Goal: Information Seeking & Learning: Learn about a topic

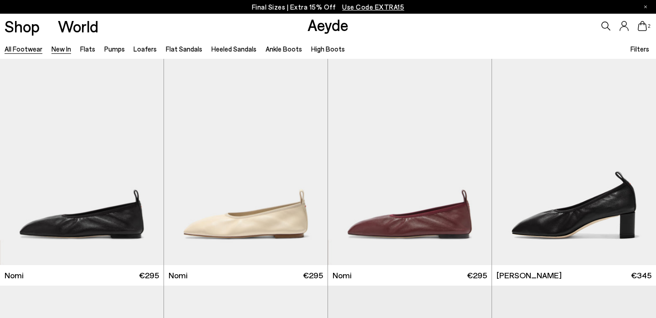
click at [55, 51] on link "New In" at bounding box center [62, 49] width 20 height 8
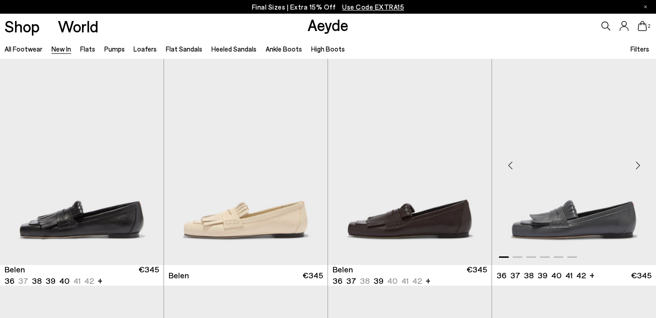
click at [638, 167] on div "Next slide" at bounding box center [638, 165] width 27 height 27
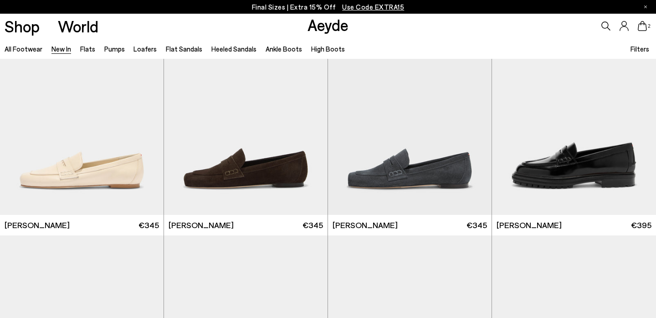
scroll to position [733, 0]
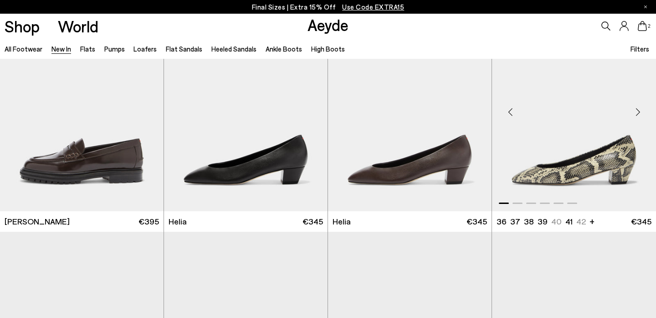
click at [636, 113] on div "Next slide" at bounding box center [638, 111] width 27 height 27
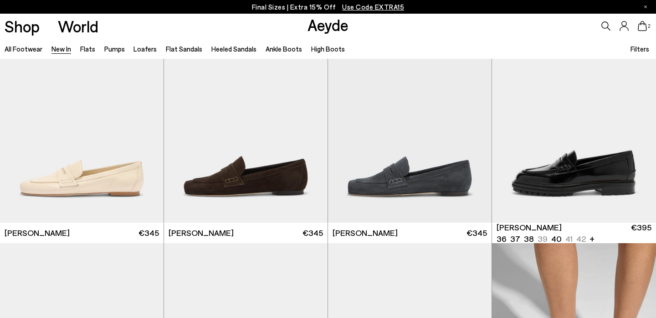
scroll to position [498, 0]
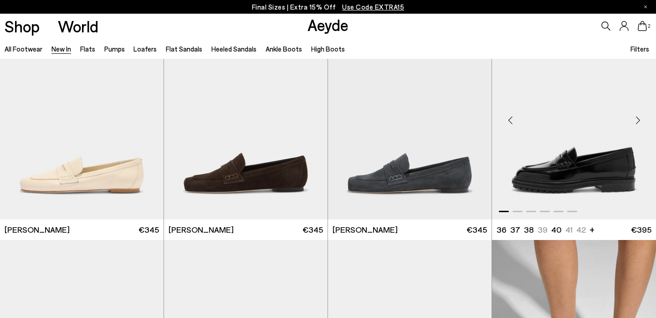
click at [641, 122] on div "Next slide" at bounding box center [638, 120] width 27 height 27
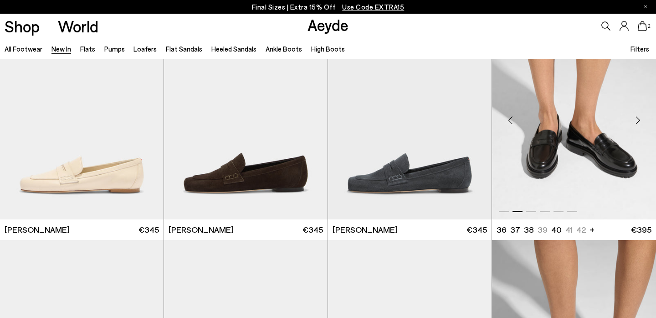
click at [589, 155] on img "2 / 6" at bounding box center [574, 117] width 164 height 206
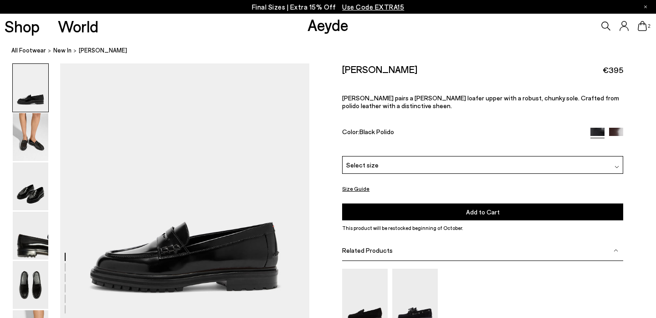
click at [31, 137] on img at bounding box center [31, 137] width 36 height 48
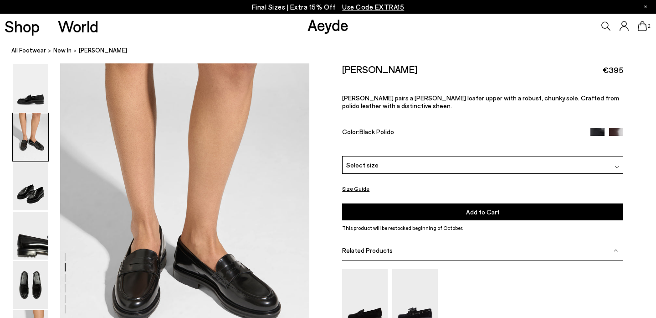
scroll to position [335, 0]
click at [617, 127] on img at bounding box center [617, 134] width 14 height 14
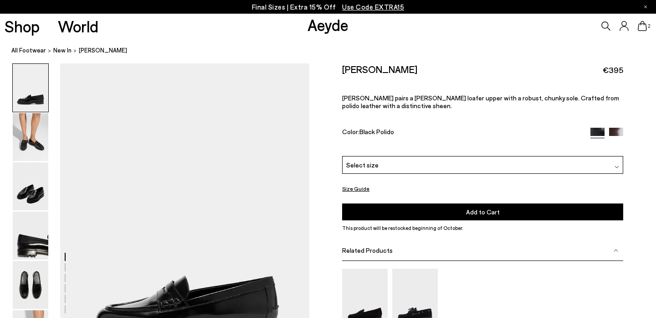
scroll to position [335, 0]
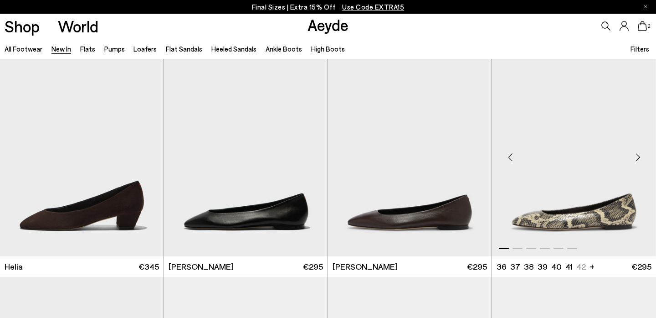
scroll to position [914, 0]
click at [641, 156] on div "Next slide" at bounding box center [638, 157] width 27 height 27
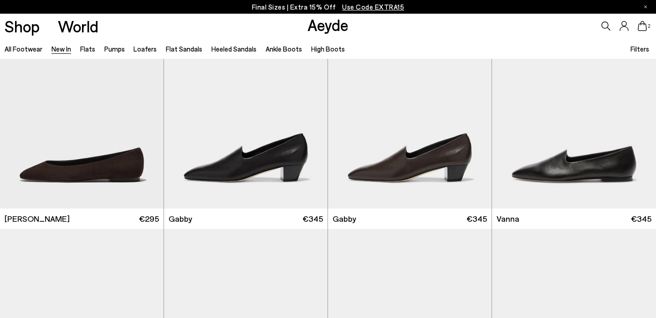
scroll to position [1421, 0]
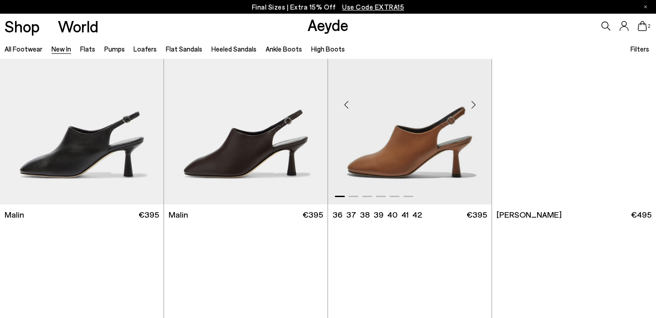
scroll to position [2344, 0]
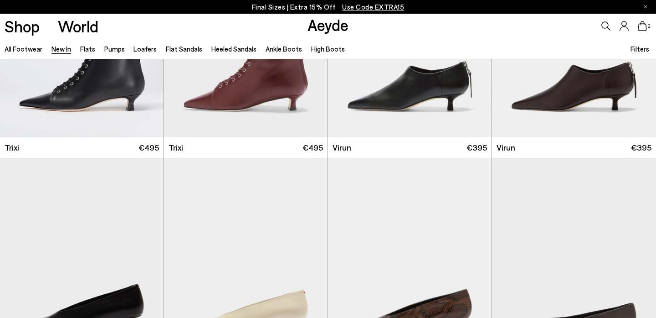
scroll to position [3366, 0]
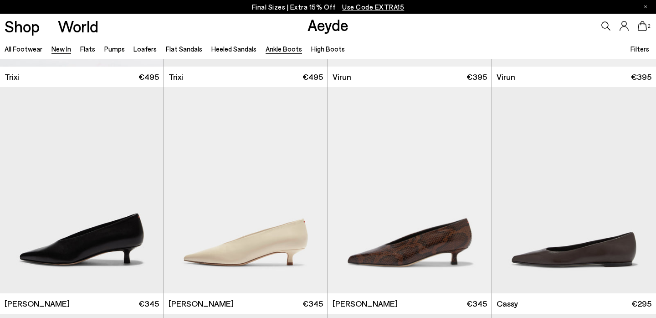
click at [273, 49] on link "Ankle Boots" at bounding box center [284, 49] width 36 height 8
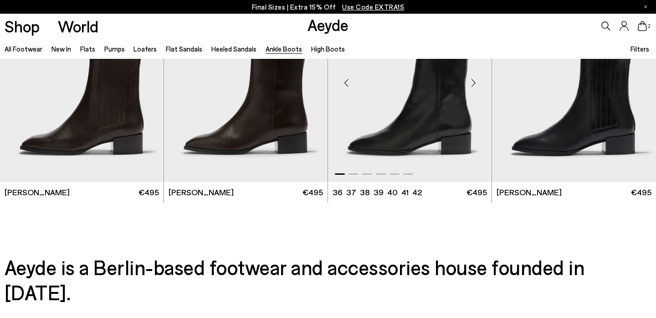
scroll to position [1886, 0]
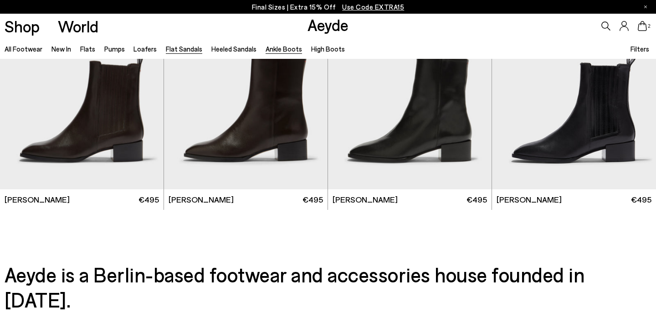
click at [180, 52] on link "Flat Sandals" at bounding box center [184, 49] width 36 height 8
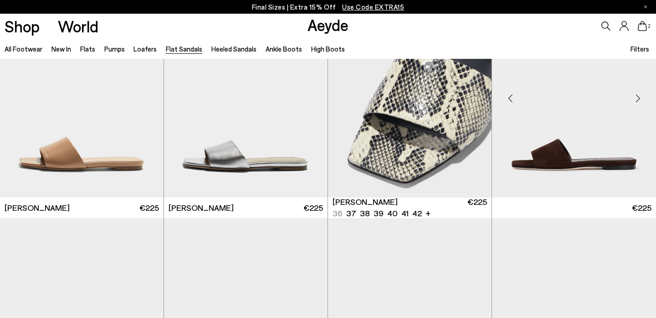
scroll to position [740, 0]
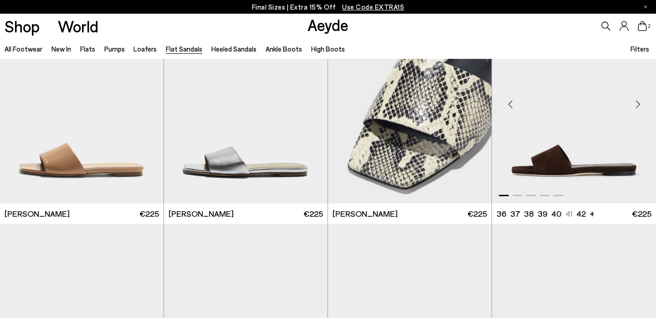
click at [636, 105] on div "Next slide" at bounding box center [638, 103] width 27 height 27
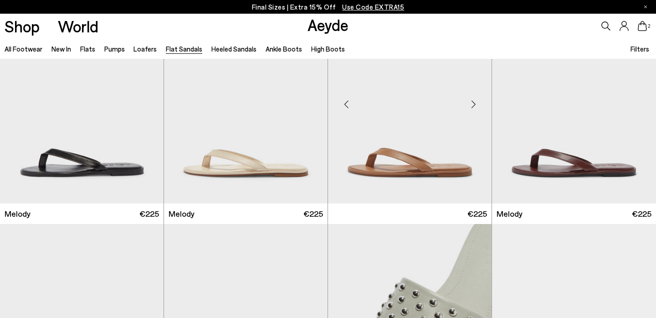
scroll to position [287, 0]
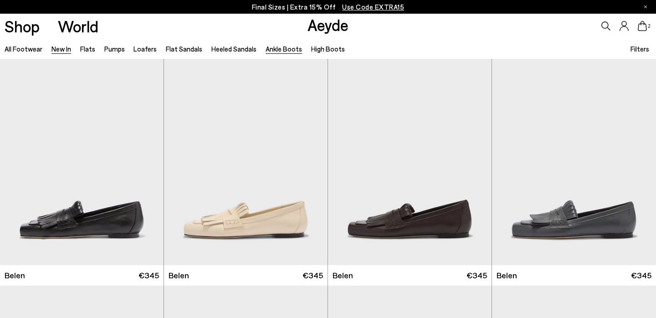
click at [268, 49] on link "Ankle Boots" at bounding box center [284, 49] width 36 height 8
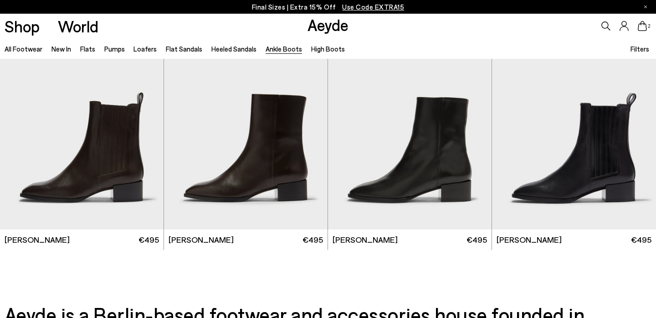
scroll to position [1848, 0]
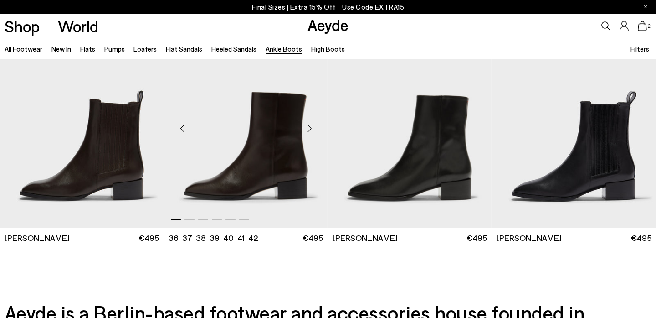
click at [308, 126] on div "Next slide" at bounding box center [309, 127] width 27 height 27
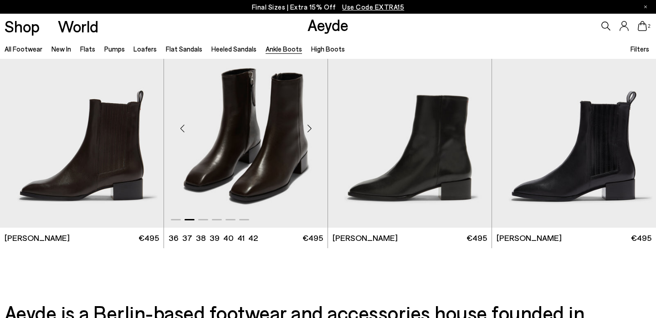
click at [308, 126] on div "Next slide" at bounding box center [309, 127] width 27 height 27
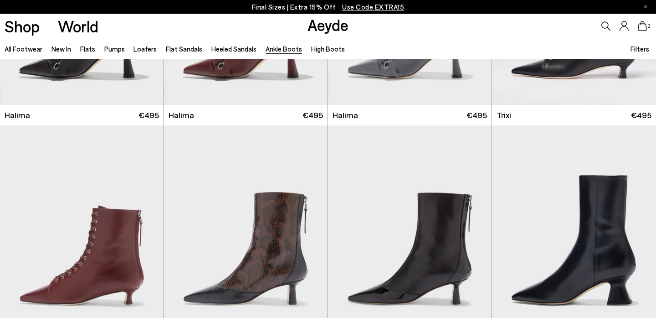
scroll to position [0, 0]
